Goal: Task Accomplishment & Management: Manage account settings

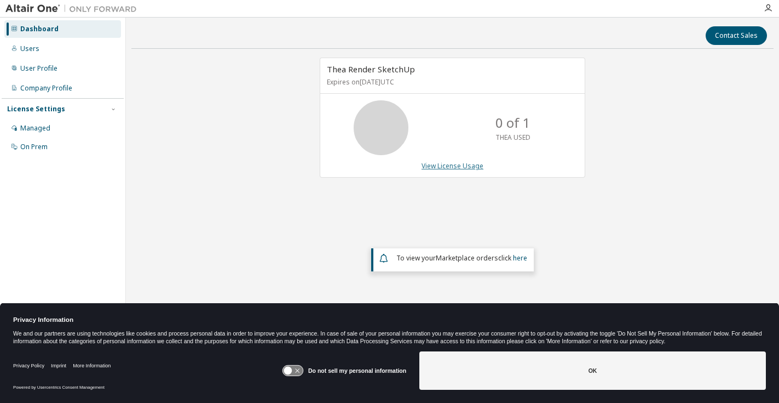
click at [453, 167] on link "View License Usage" at bounding box center [453, 165] width 62 height 9
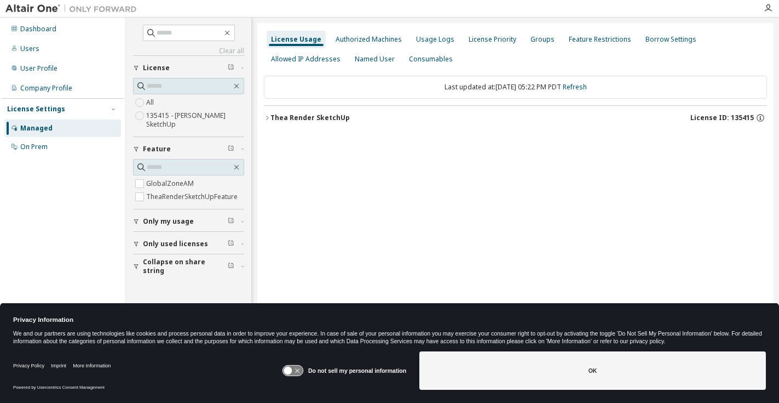
click at [318, 117] on div "Thea Render SketchUp" at bounding box center [310, 117] width 79 height 9
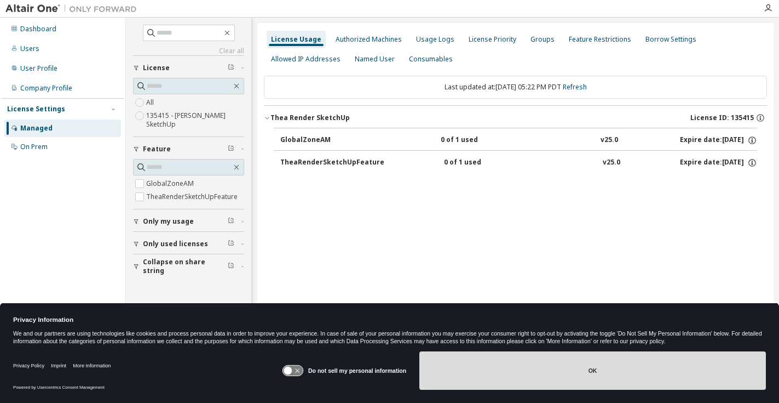
click at [507, 377] on button "OK" at bounding box center [593, 370] width 347 height 38
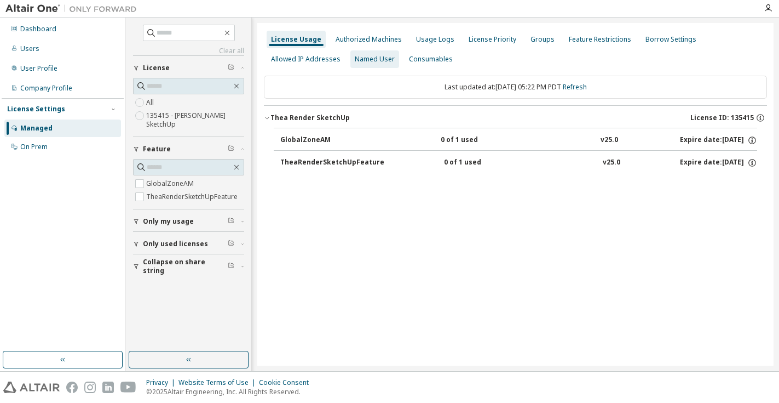
click at [371, 58] on div "Named User" at bounding box center [375, 59] width 40 height 9
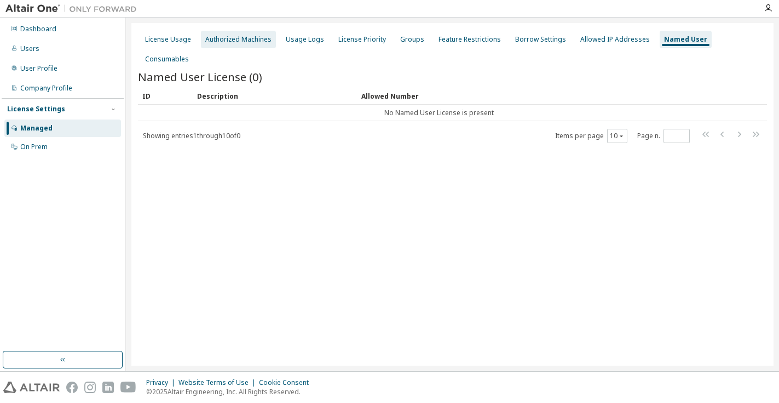
click at [225, 38] on div "Authorized Machines" at bounding box center [238, 39] width 66 height 9
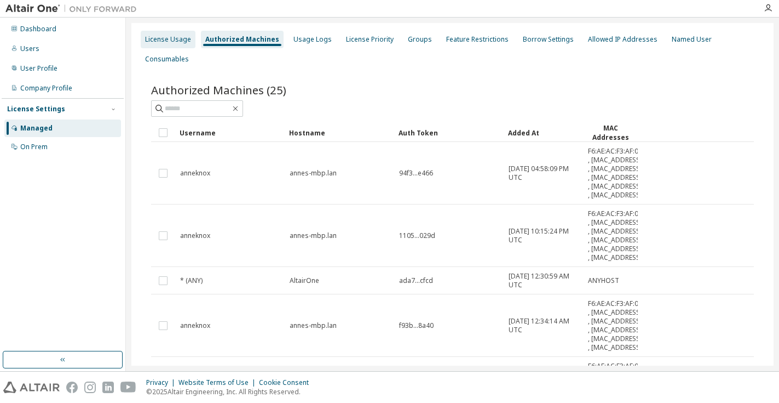
click at [167, 43] on div "License Usage" at bounding box center [168, 39] width 46 height 9
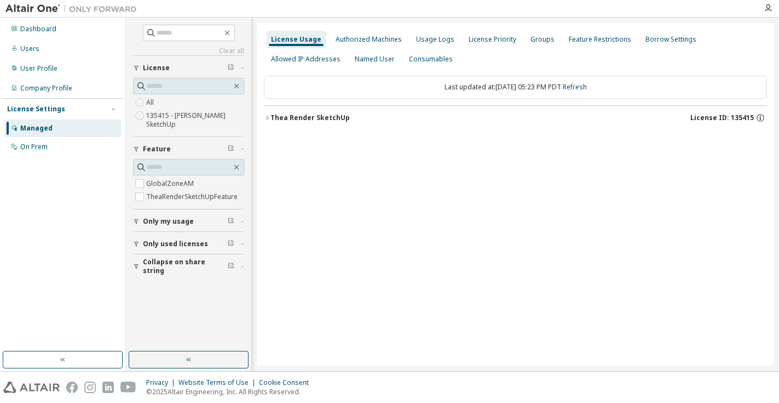
click at [193, 118] on label "135415 - Thea Render SketchUp" at bounding box center [195, 120] width 98 height 22
